Goal: Information Seeking & Learning: Learn about a topic

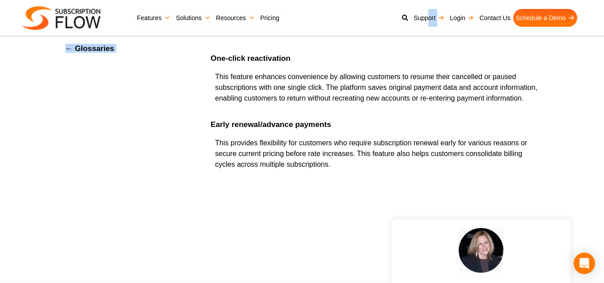
scroll to position [2247, 0]
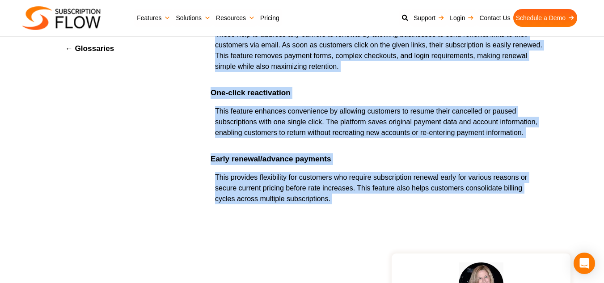
copy div "Renewal automation can be defined as the automation of the renewal process for …"
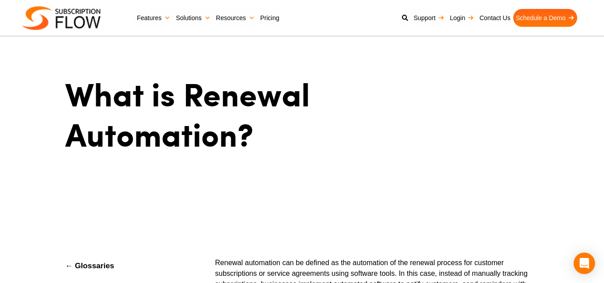
scroll to position [0, 0]
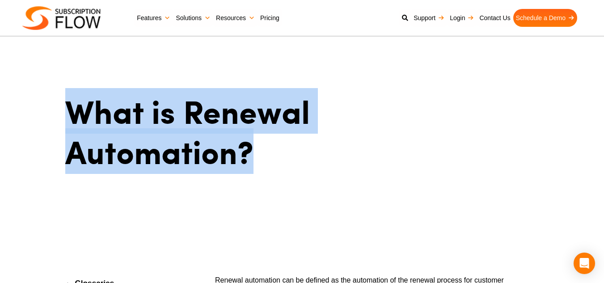
drag, startPoint x: 261, startPoint y: 146, endPoint x: 52, endPoint y: 121, distance: 210.7
click at [52, 121] on div "What is Renewal Automation?" at bounding box center [302, 135] width 536 height 199
copy h1 "What is Renewal Automation?"
click at [271, 147] on h1 "What is Renewal Automation?" at bounding box center [213, 131] width 297 height 80
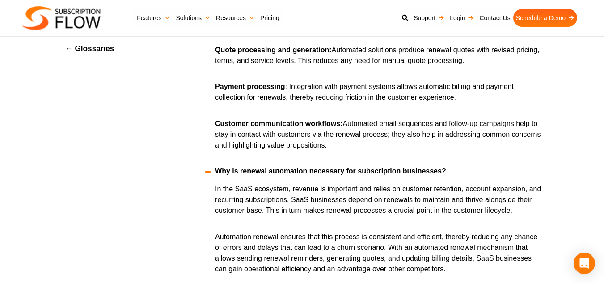
scroll to position [479, 0]
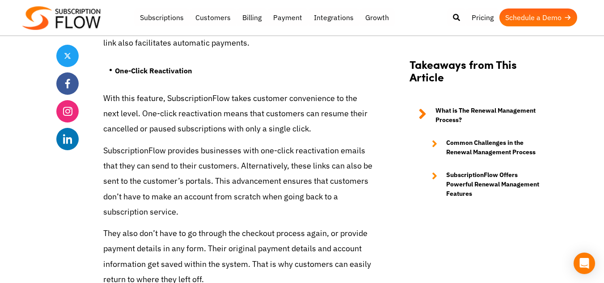
scroll to position [2708, 0]
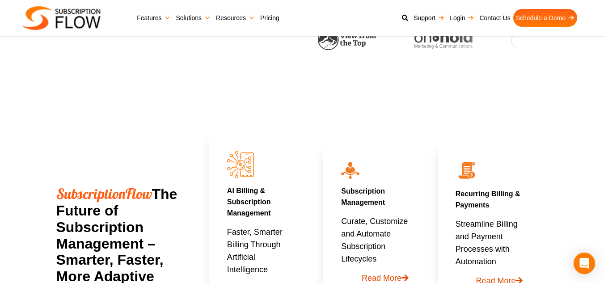
scroll to position [466, 0]
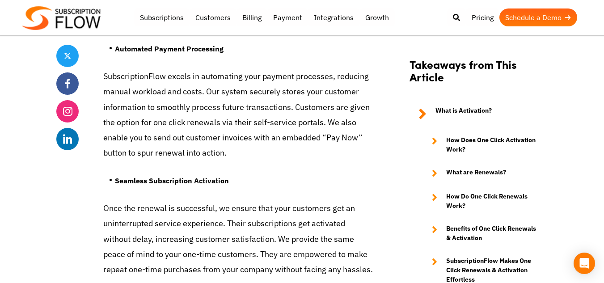
scroll to position [3035, 0]
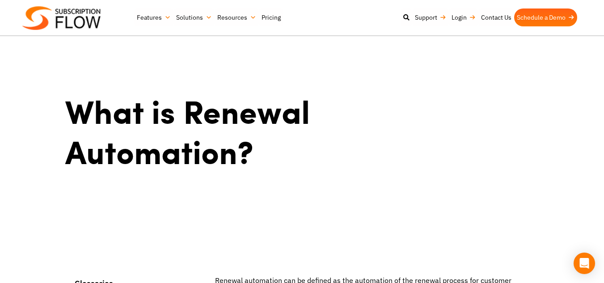
click at [336, 64] on div "What is Renewal Automation?" at bounding box center [302, 135] width 536 height 199
